Goal: Task Accomplishment & Management: Manage account settings

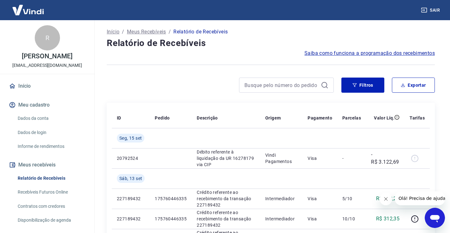
scroll to position [32, 0]
click at [149, 33] on p "Meus Recebíveis" at bounding box center [146, 32] width 39 height 8
click at [54, 118] on link "Dados da conta" at bounding box center [51, 118] width 72 height 13
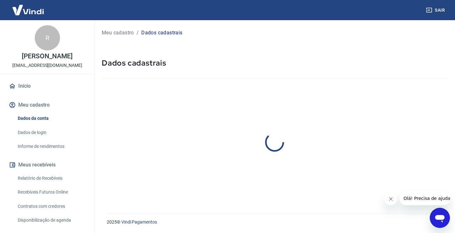
select select "SP"
select select "business"
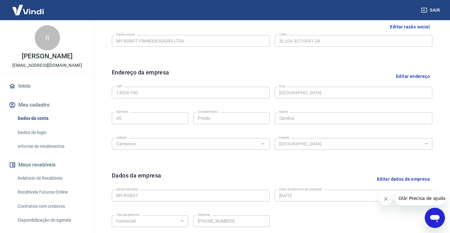
scroll to position [190, 0]
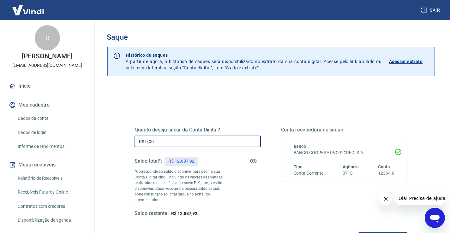
click at [184, 146] on input "R$ 0,00" at bounding box center [198, 142] width 126 height 12
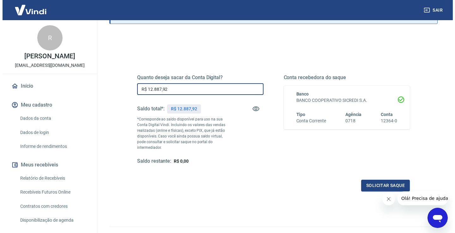
scroll to position [63, 0]
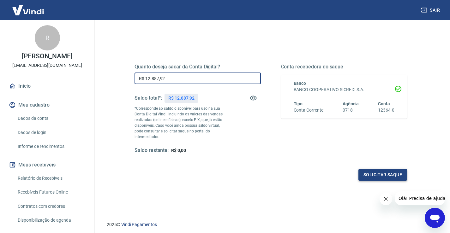
type input "R$ 12.887,92"
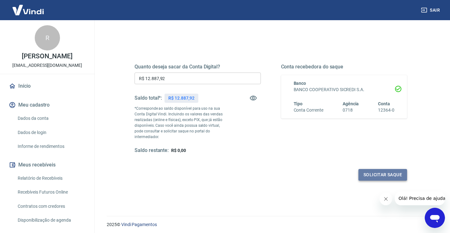
click at [382, 171] on button "Solicitar saque" at bounding box center [382, 175] width 49 height 12
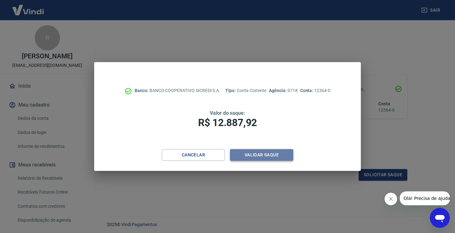
click at [265, 152] on button "Validar saque" at bounding box center [261, 155] width 63 height 12
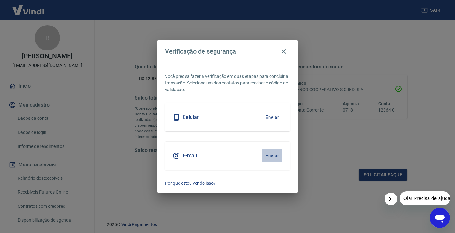
click at [265, 152] on button "Enviar" at bounding box center [272, 155] width 21 height 13
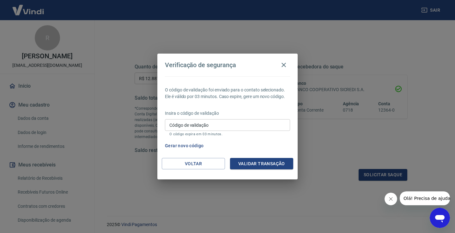
click at [219, 126] on input "Código de validação" at bounding box center [227, 125] width 125 height 12
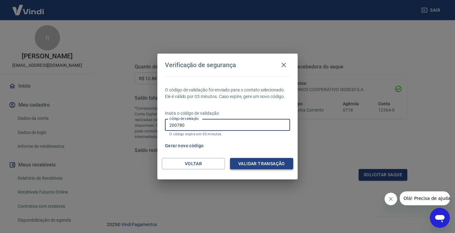
type input "200780"
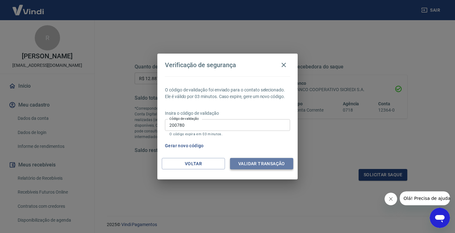
click at [262, 161] on button "Validar transação" at bounding box center [261, 164] width 63 height 12
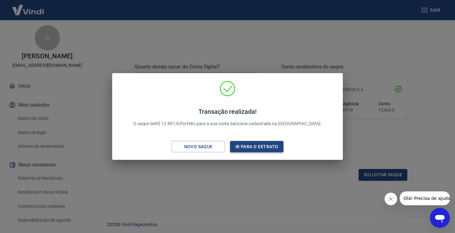
click at [261, 149] on button "Ir para o extrato" at bounding box center [256, 147] width 53 height 12
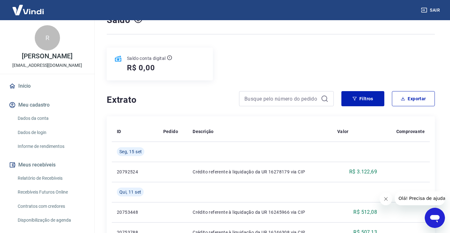
scroll to position [63, 0]
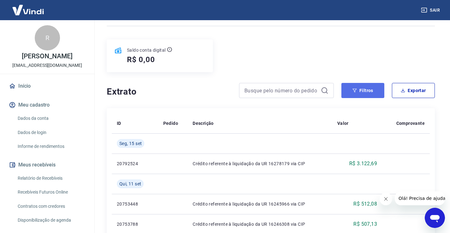
click at [357, 92] on icon "button" at bounding box center [354, 90] width 4 height 4
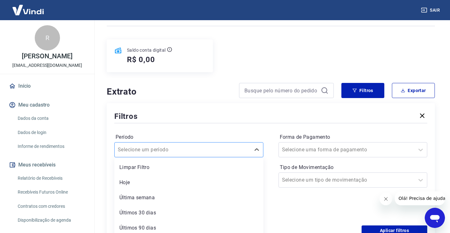
scroll to position [81, 0]
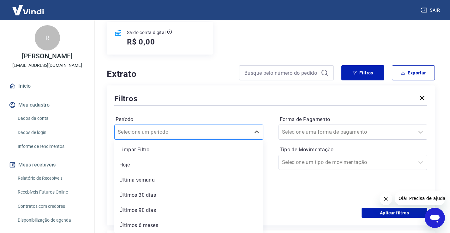
click at [233, 140] on div "option Limpar Filtro focused, 1 of 6. 6 results available. Use Up and Down to c…" at bounding box center [188, 132] width 149 height 15
click at [217, 74] on h4 "Extrato" at bounding box center [169, 74] width 125 height 13
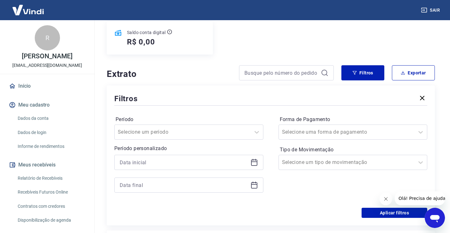
click at [253, 161] on icon at bounding box center [254, 163] width 8 height 8
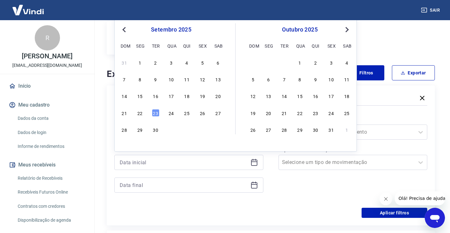
click at [124, 34] on div "setembro 2025 dom seg ter qua qui sex sab" at bounding box center [171, 36] width 103 height 27
click at [123, 28] on button "Previous Month" at bounding box center [124, 30] width 8 height 8
click at [142, 97] on div "11" at bounding box center [140, 96] width 8 height 8
type input "11/08/2025"
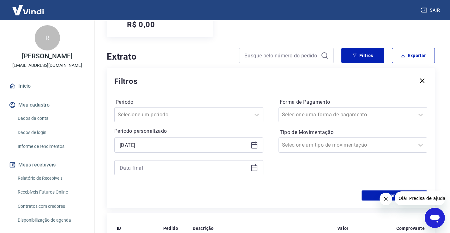
scroll to position [112, 0]
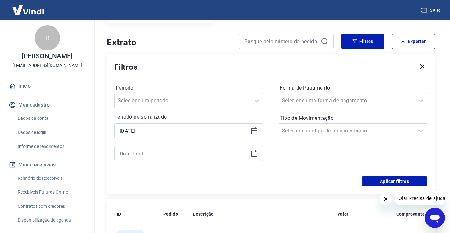
click at [252, 155] on icon at bounding box center [254, 154] width 8 height 8
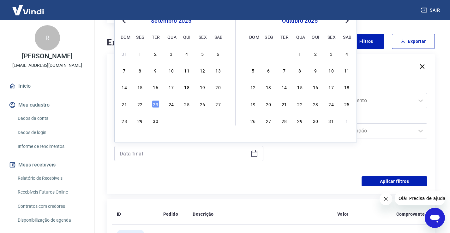
click at [155, 109] on div "31 1 2 3 4 5 6 7 8 9 10 11 12 13 14 15 16 17 18 19 20 21 22 23 24 25 26 27 28 2…" at bounding box center [171, 87] width 103 height 76
click at [156, 103] on div "23" at bounding box center [156, 104] width 8 height 8
type input "[DATE]"
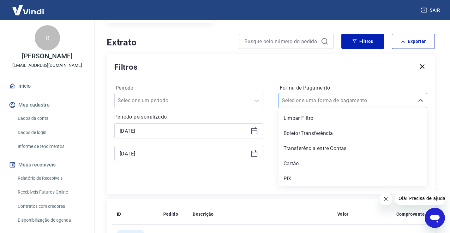
click at [385, 101] on div at bounding box center [346, 100] width 129 height 9
click at [304, 168] on div "Cartão" at bounding box center [353, 164] width 149 height 13
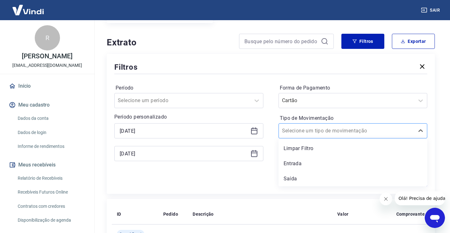
click at [321, 128] on input "Tipo de Movimentação" at bounding box center [314, 131] width 64 height 8
click at [301, 166] on div "Entrada" at bounding box center [353, 164] width 149 height 13
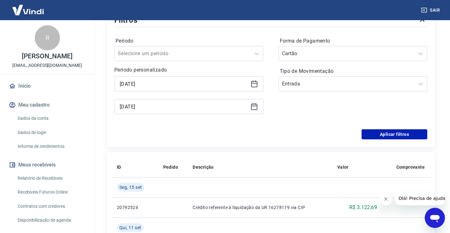
scroll to position [176, 0]
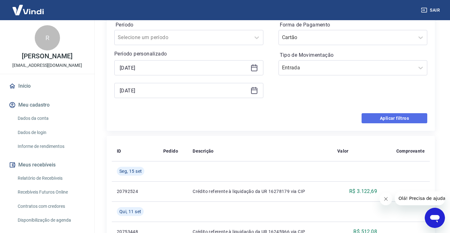
click at [370, 118] on button "Aplicar filtros" at bounding box center [395, 118] width 66 height 10
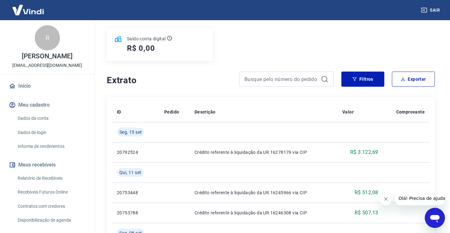
scroll to position [74, 0]
click at [408, 84] on button "Exportar" at bounding box center [413, 79] width 43 height 15
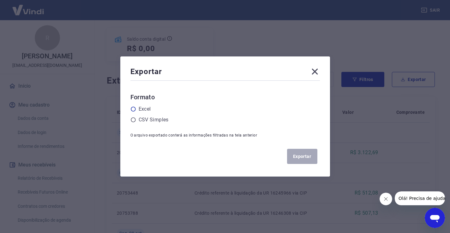
click at [136, 109] on icon at bounding box center [133, 109] width 5 height 5
click at [0, 0] on input "radio" at bounding box center [0, 0] width 0 height 0
click at [303, 158] on button "Exportar" at bounding box center [302, 156] width 30 height 15
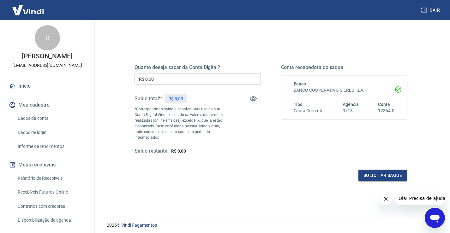
scroll to position [63, 0]
click at [382, 169] on button "Solicitar saque" at bounding box center [382, 175] width 49 height 12
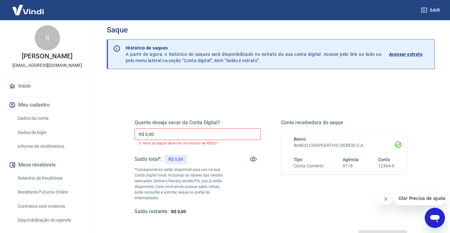
scroll to position [0, 0]
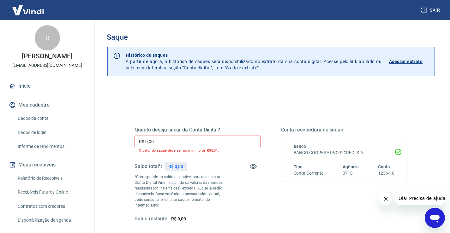
click at [404, 60] on p "Acessar extrato" at bounding box center [405, 61] width 33 height 6
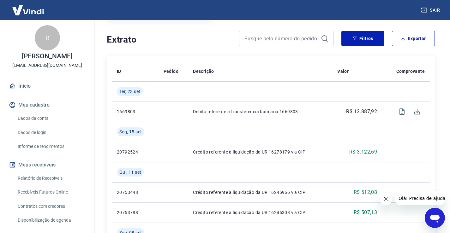
scroll to position [126, 0]
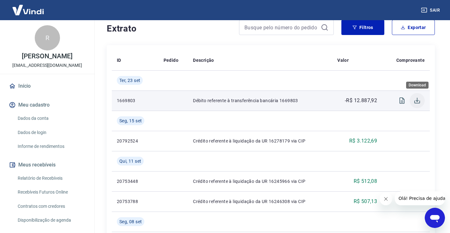
click at [418, 101] on icon "Download" at bounding box center [417, 101] width 6 height 6
click at [401, 102] on icon "Visualizar" at bounding box center [402, 101] width 8 height 8
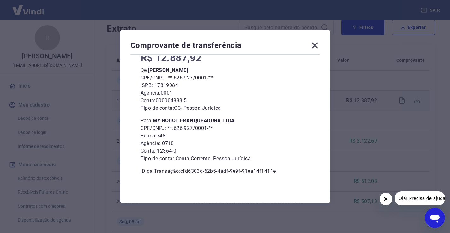
scroll to position [0, 0]
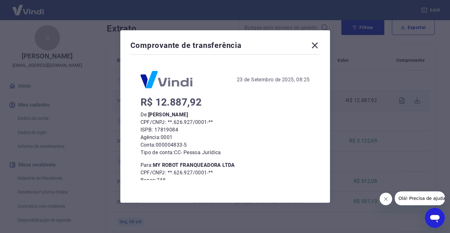
click at [319, 46] on icon at bounding box center [315, 45] width 10 height 10
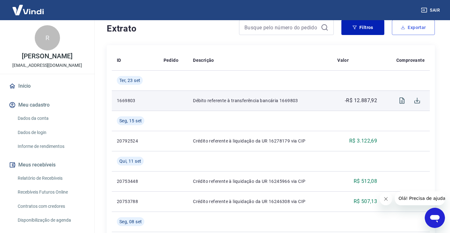
click at [407, 25] on button "Exportar" at bounding box center [413, 27] width 43 height 15
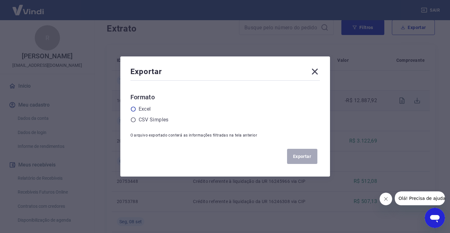
click at [136, 108] on icon at bounding box center [133, 109] width 5 height 5
click at [0, 0] on input "radio" at bounding box center [0, 0] width 0 height 0
click at [314, 163] on button "Exportar" at bounding box center [302, 156] width 30 height 15
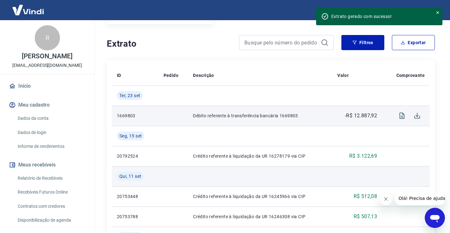
scroll to position [95, 0]
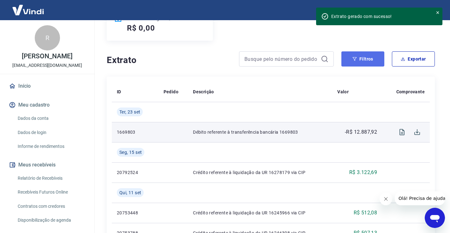
click at [364, 64] on button "Filtros" at bounding box center [362, 58] width 43 height 15
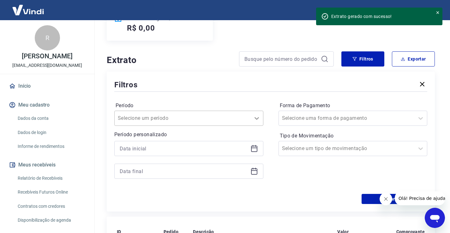
click at [256, 120] on icon at bounding box center [257, 119] width 8 height 8
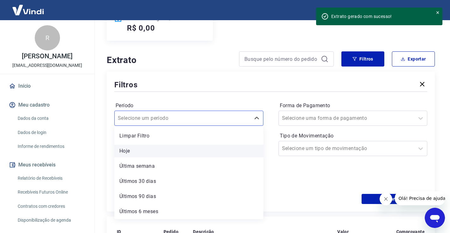
click at [128, 151] on div "Hoje" at bounding box center [188, 151] width 149 height 13
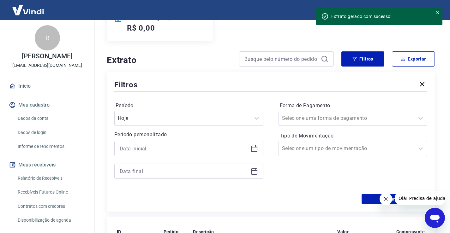
click at [256, 151] on icon at bounding box center [254, 149] width 8 height 8
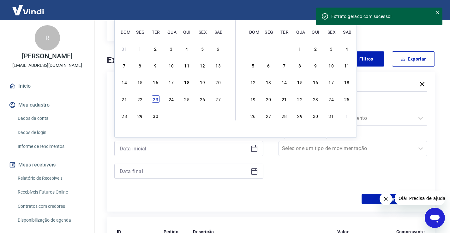
click at [154, 98] on div "23" at bounding box center [156, 99] width 8 height 8
type input "23/09/2025"
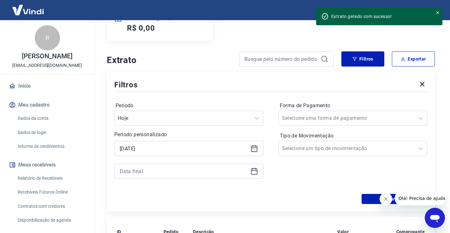
click at [254, 171] on icon at bounding box center [254, 171] width 6 height 1
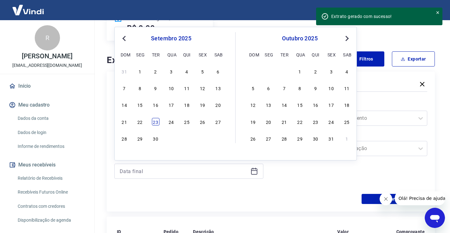
click at [155, 122] on div "23" at bounding box center [156, 122] width 8 height 8
type input "23/09/2025"
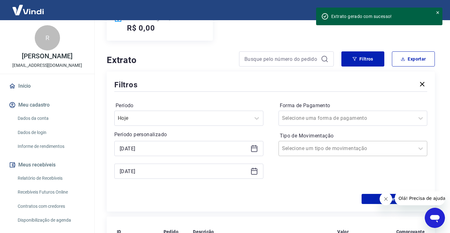
click at [382, 150] on div at bounding box center [346, 148] width 129 height 9
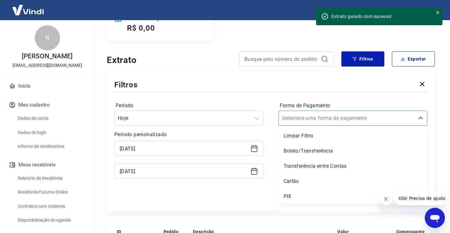
click at [390, 119] on div at bounding box center [346, 118] width 129 height 9
click at [304, 185] on div "Cartão" at bounding box center [353, 181] width 149 height 13
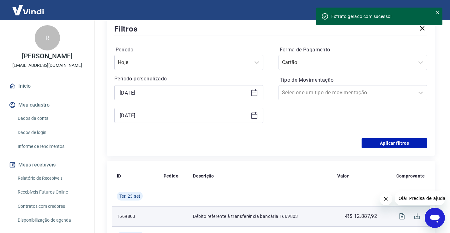
scroll to position [158, 0]
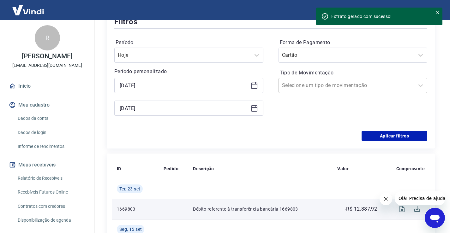
click at [392, 87] on div at bounding box center [346, 85] width 129 height 9
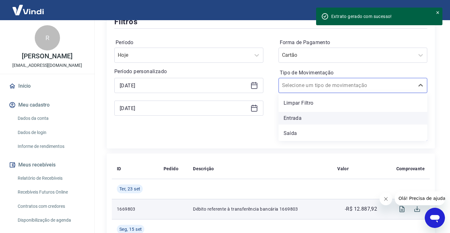
click at [314, 117] on div "Entrada" at bounding box center [353, 118] width 149 height 13
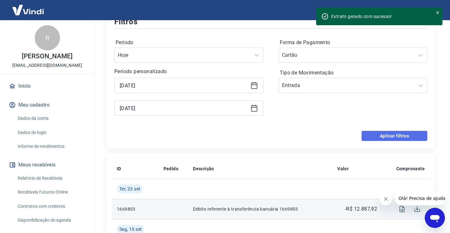
click at [382, 138] on button "Aplicar filtros" at bounding box center [395, 136] width 66 height 10
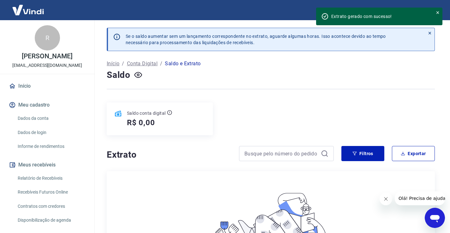
click at [117, 63] on p "Início" at bounding box center [113, 64] width 13 height 8
